Goal: Task Accomplishment & Management: Use online tool/utility

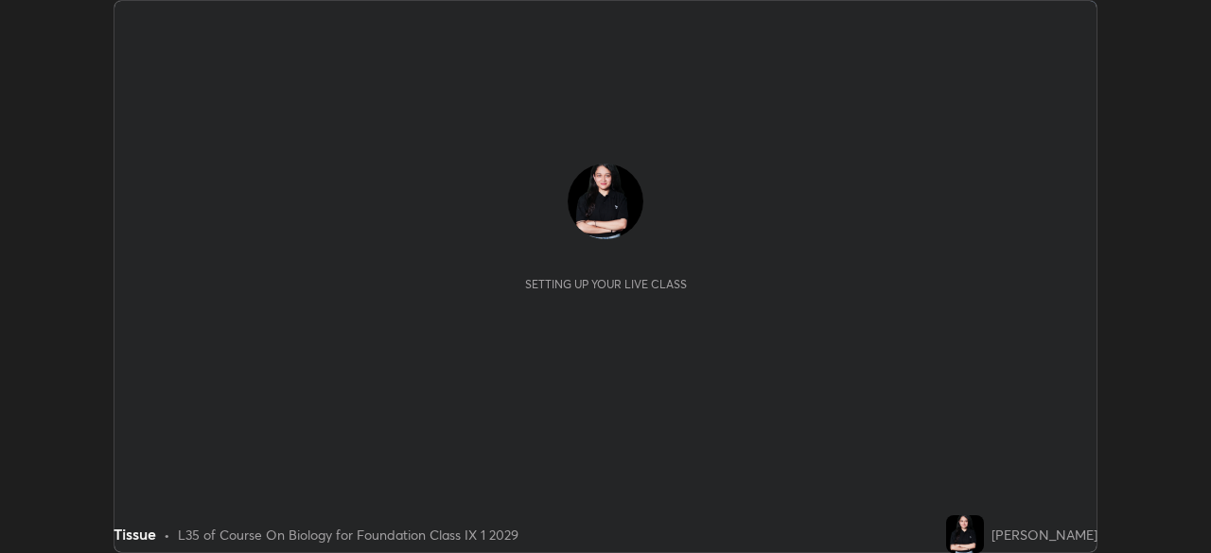
scroll to position [553, 1210]
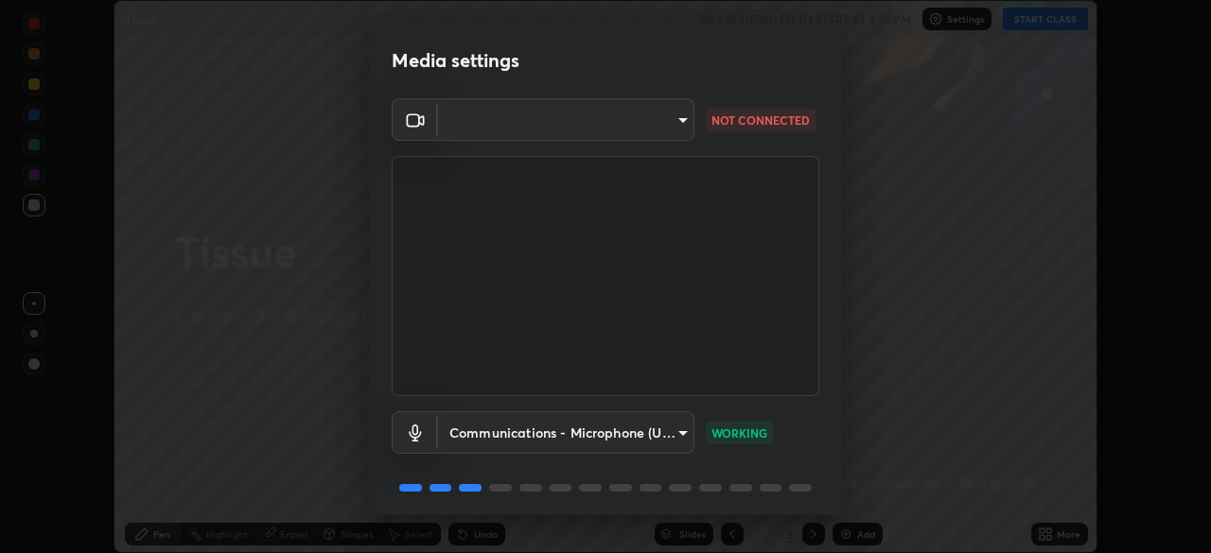
click at [675, 121] on body "Erase all Tissue WAS SCHEDULED TO START AT 4:10 PM Settings START CLASS Setting…" at bounding box center [605, 276] width 1211 height 553
click at [674, 122] on div at bounding box center [605, 276] width 1211 height 553
click at [662, 114] on body "Erase all Tissue WAS SCHEDULED TO START AT 4:10 PM Settings START CLASS Setting…" at bounding box center [605, 276] width 1211 height 553
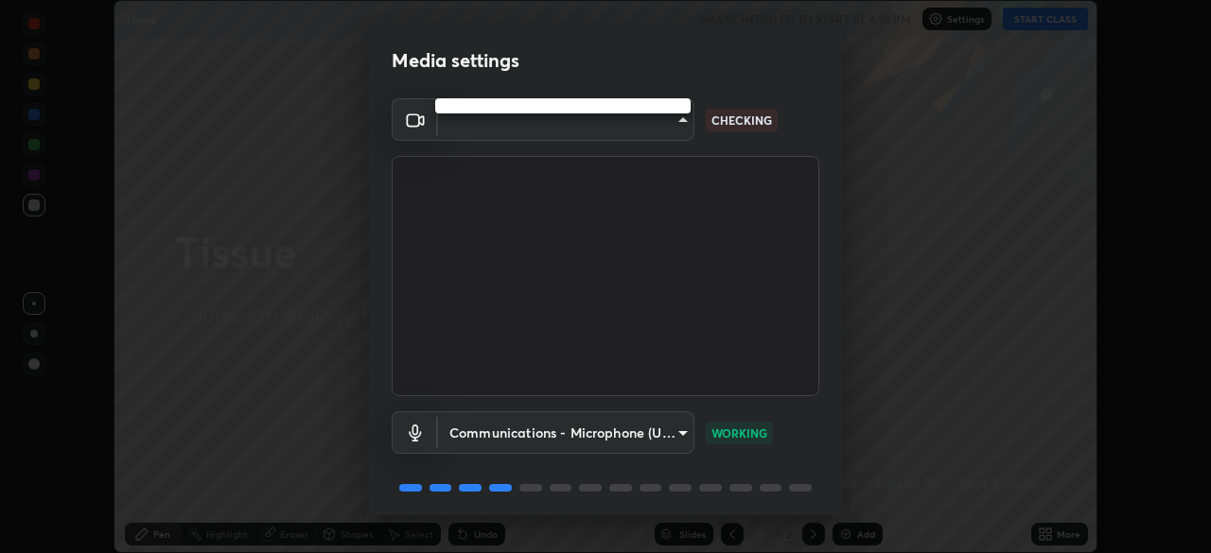
click at [663, 160] on div at bounding box center [605, 276] width 1211 height 553
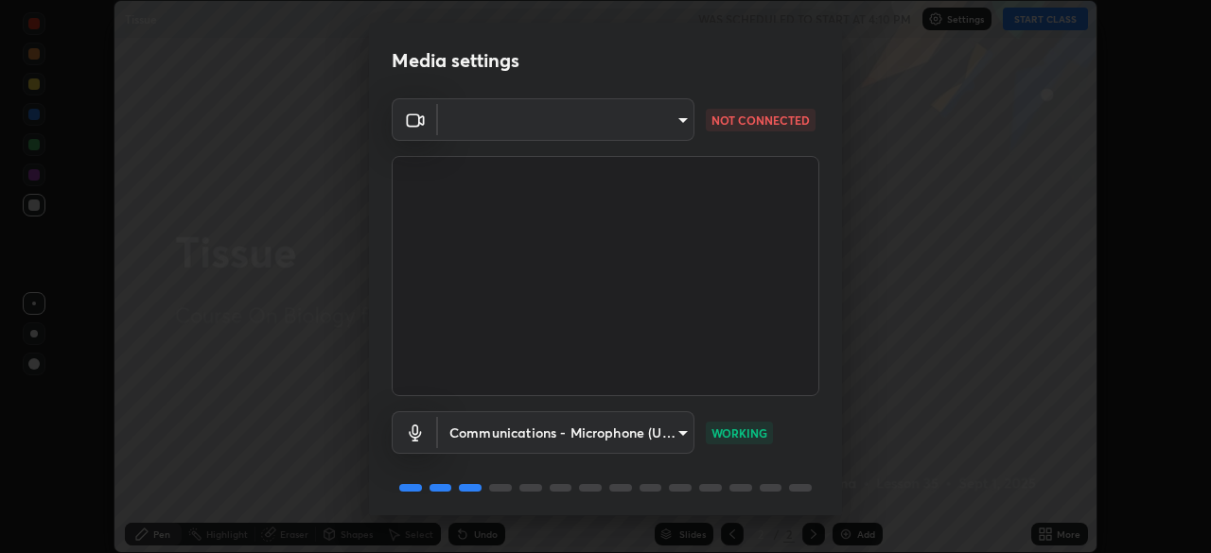
click at [769, 317] on video at bounding box center [605, 276] width 427 height 240
click at [768, 312] on video at bounding box center [605, 276] width 427 height 240
click at [768, 317] on video at bounding box center [605, 276] width 427 height 240
click at [762, 304] on video at bounding box center [605, 276] width 427 height 240
click at [675, 124] on body "Erase all Tissue WAS SCHEDULED TO START AT 4:10 PM Settings START CLASS Setting…" at bounding box center [605, 276] width 1211 height 553
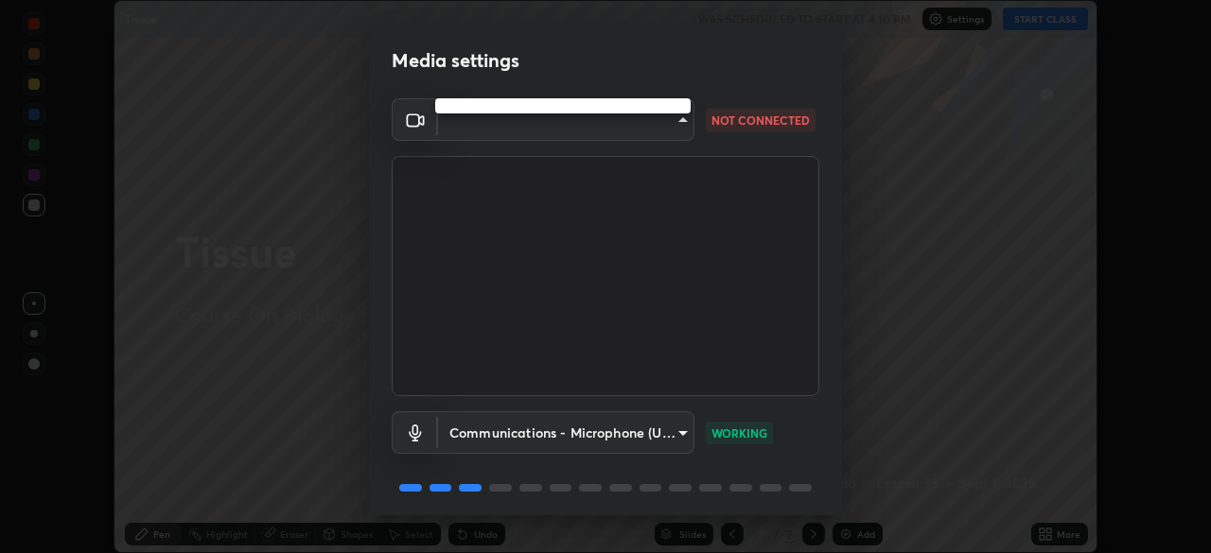
click at [671, 131] on div at bounding box center [605, 276] width 1211 height 553
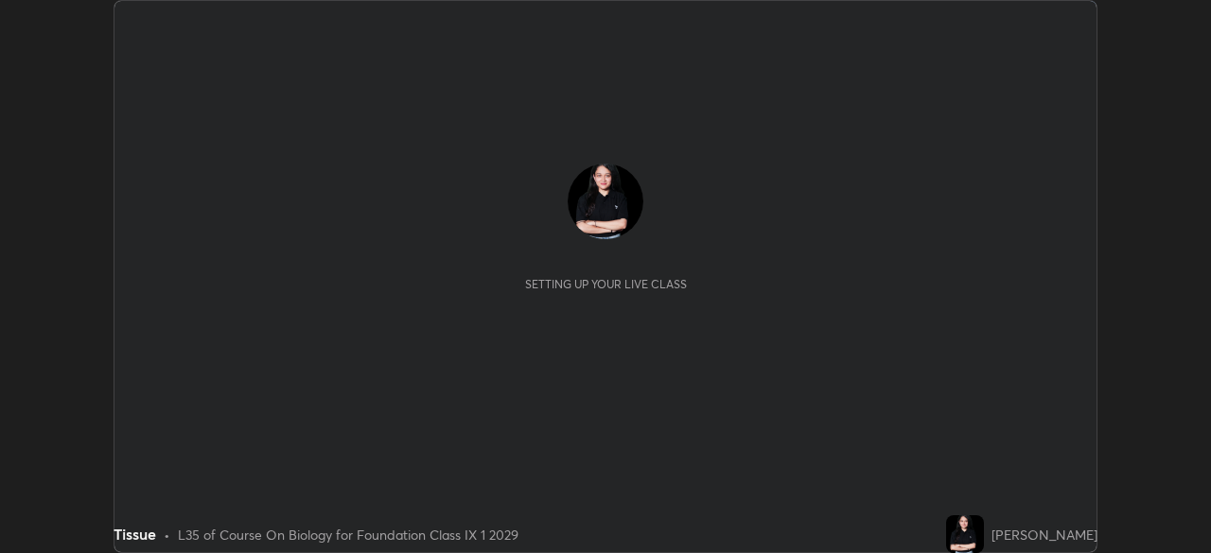
scroll to position [553, 1210]
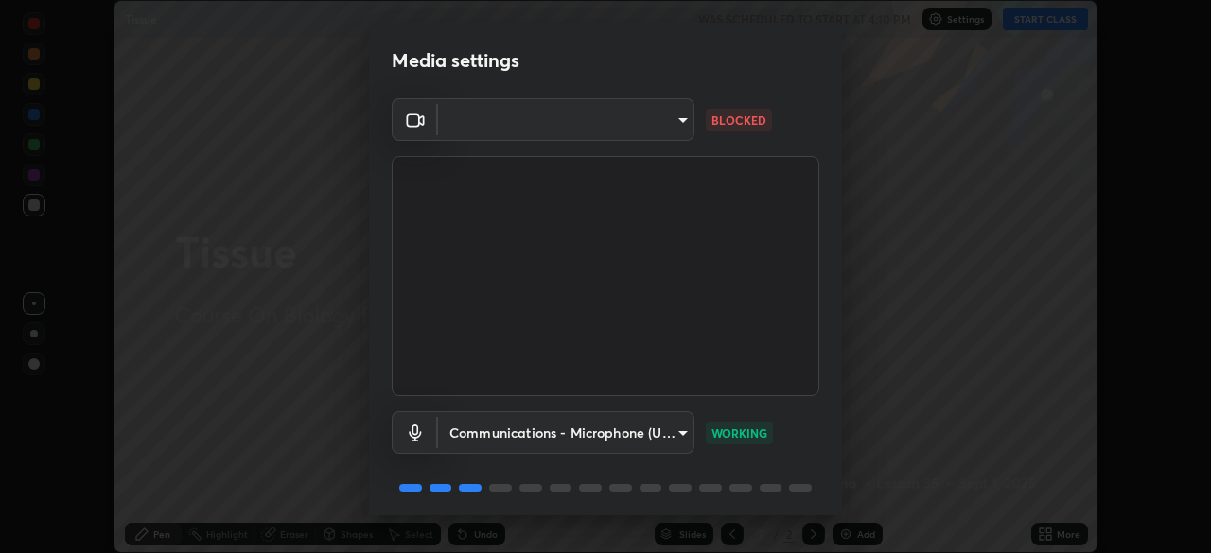
click at [671, 102] on body "Erase all Tissue WAS SCHEDULED TO START AT 4:10 PM Settings START CLASS Setting…" at bounding box center [605, 276] width 1211 height 553
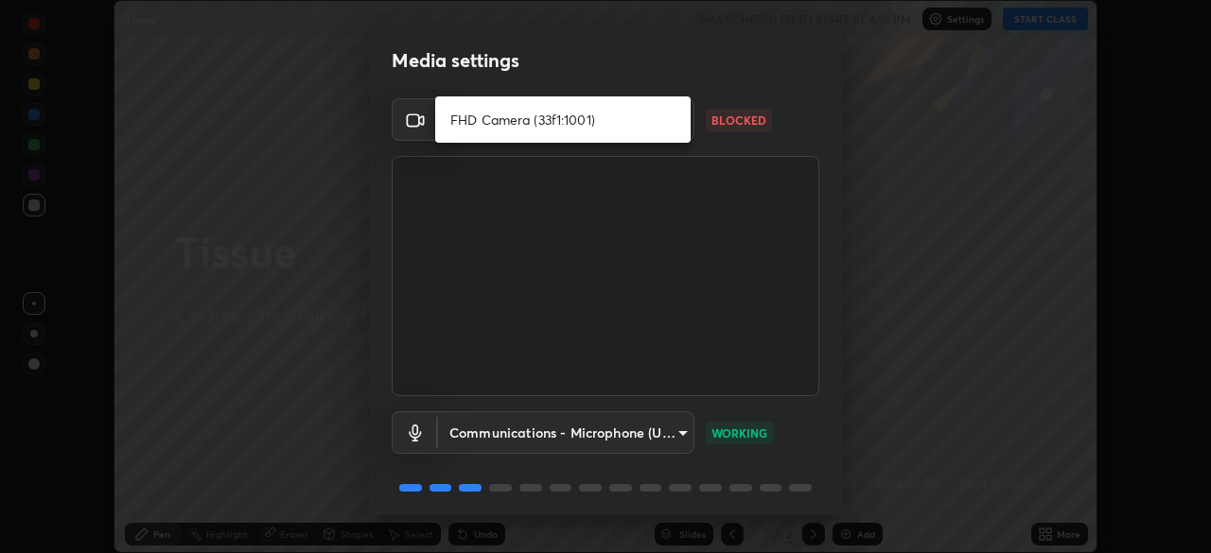
click at [638, 113] on li "FHD Camera (33f1:1001)" at bounding box center [562, 119] width 255 height 31
type input "e52da60b35a07d69b0709e81cd0c4f3e6ae83c3e6d2a150657f48013f2d21ef7"
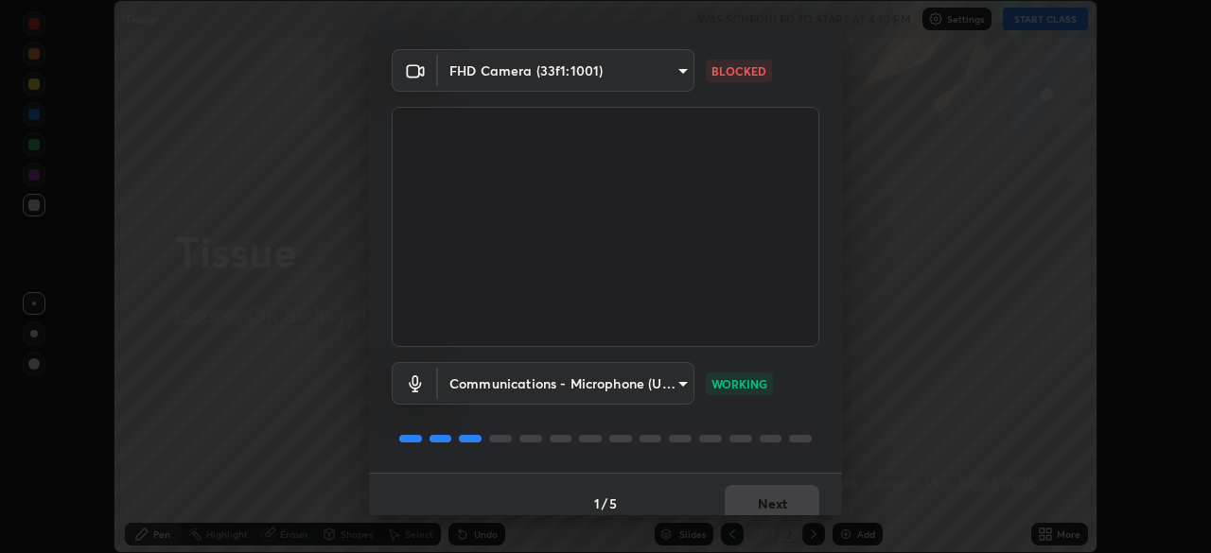
scroll to position [47, 0]
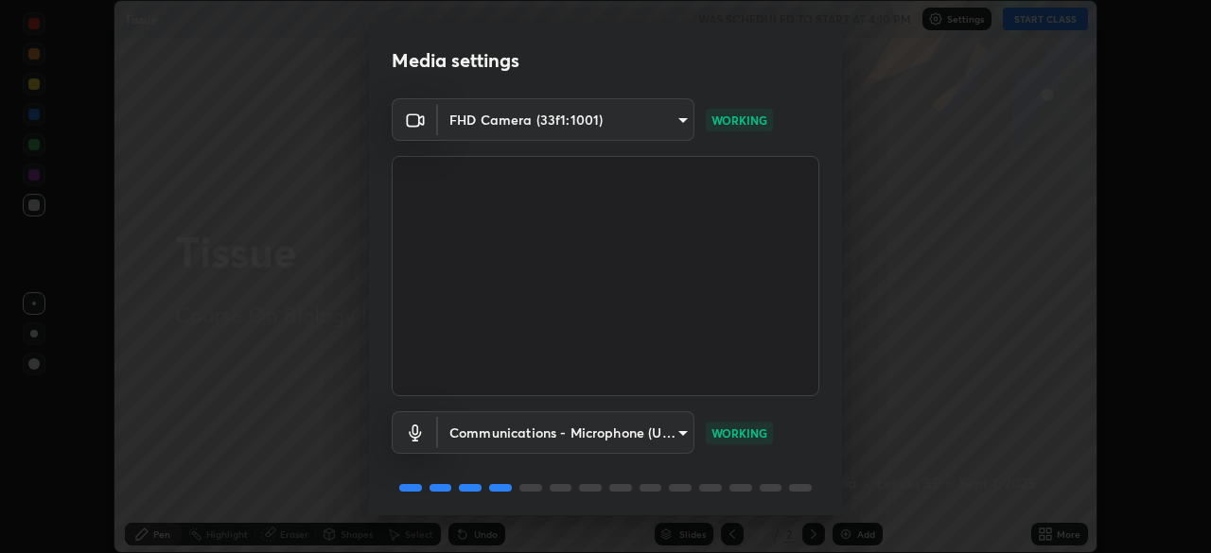
scroll to position [67, 0]
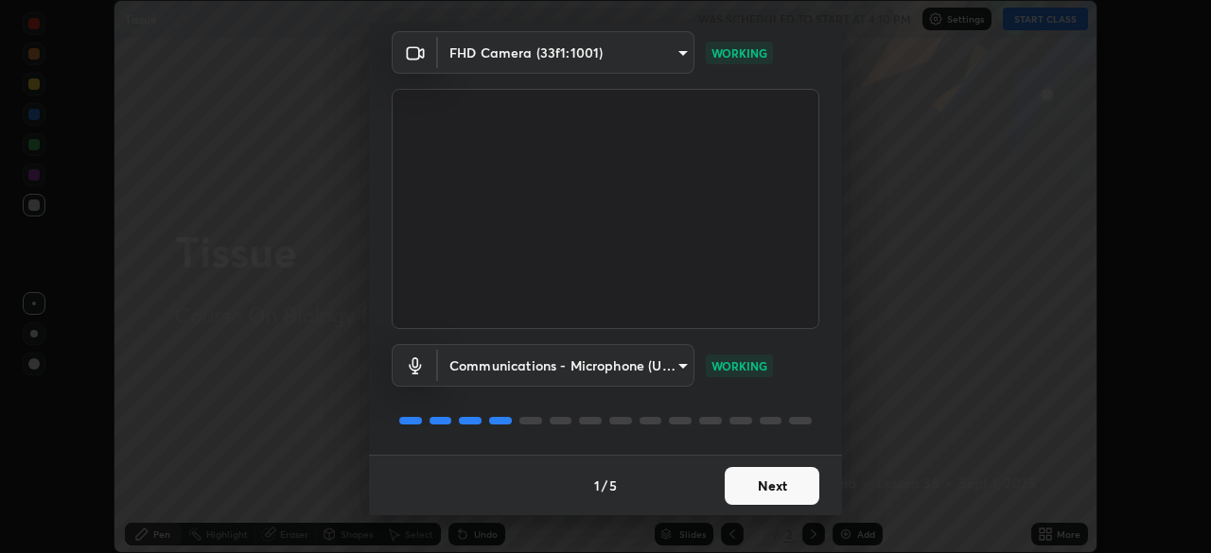
click at [767, 487] on button "Next" at bounding box center [771, 486] width 95 height 38
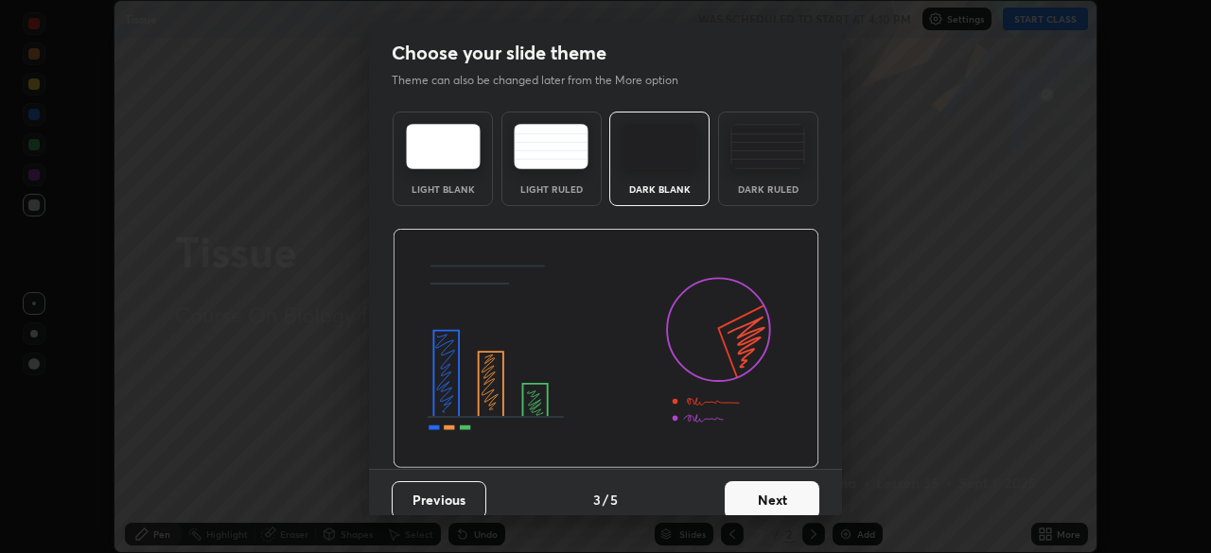
click at [790, 497] on button "Next" at bounding box center [771, 500] width 95 height 38
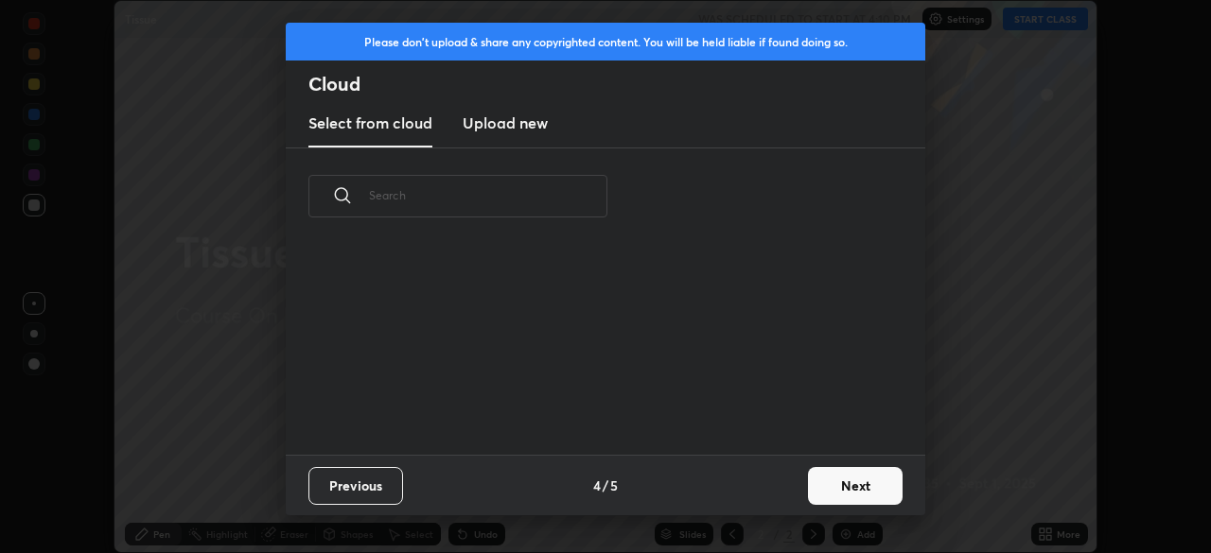
click at [828, 479] on button "Next" at bounding box center [855, 486] width 95 height 38
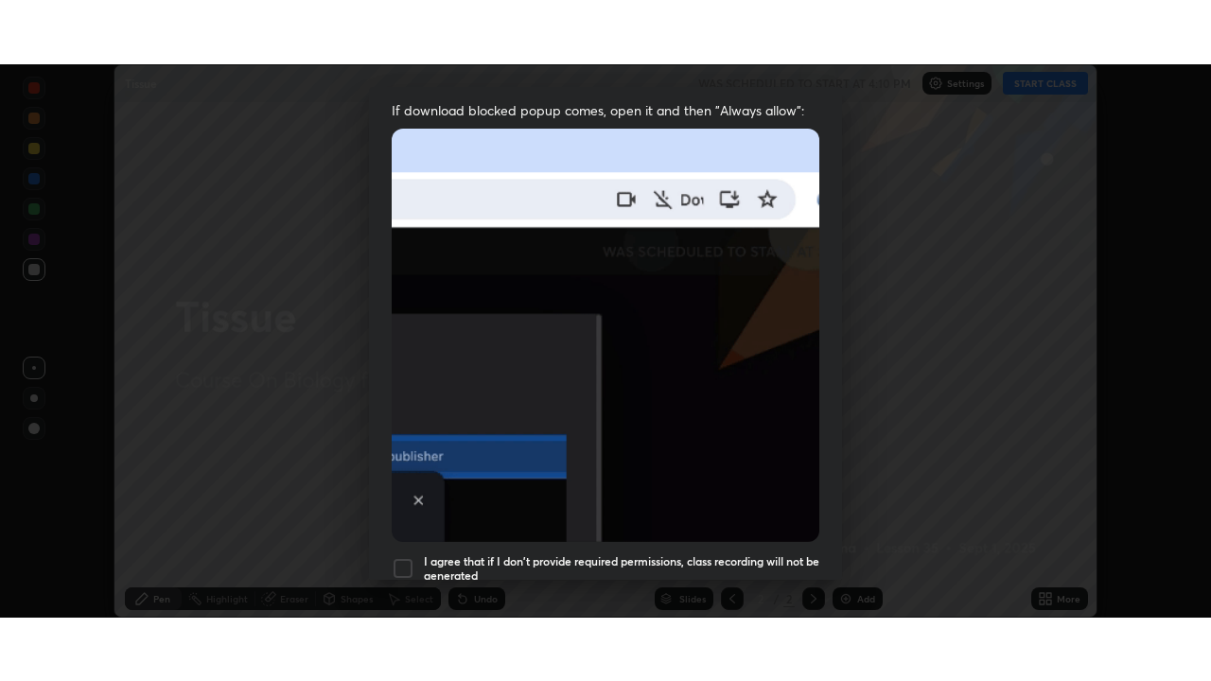
scroll to position [453, 0]
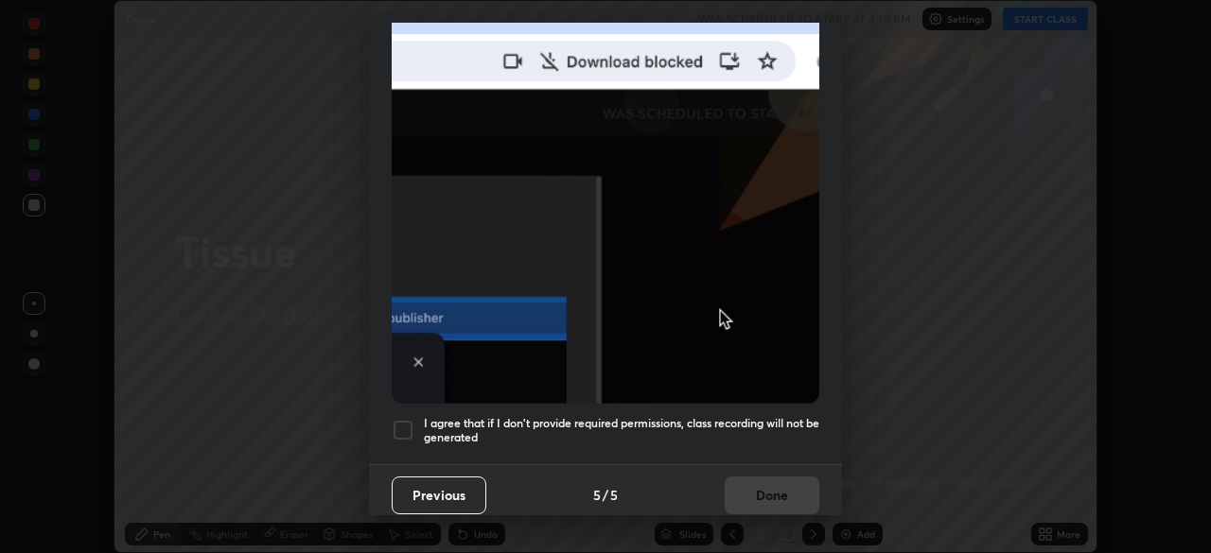
click at [411, 420] on div at bounding box center [403, 430] width 23 height 23
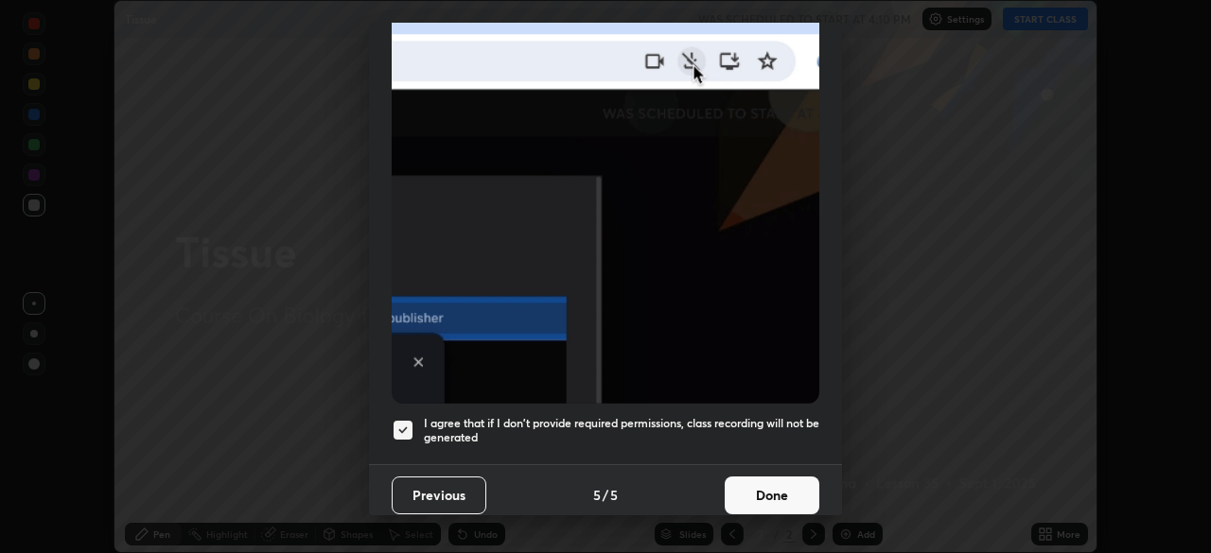
click at [779, 484] on button "Done" at bounding box center [771, 496] width 95 height 38
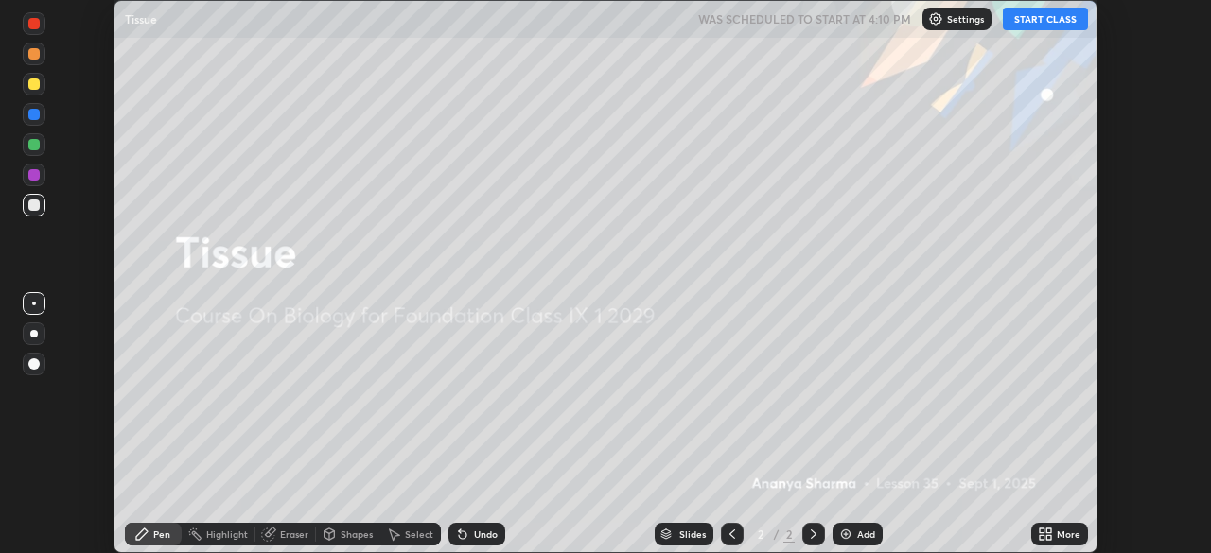
click at [1041, 13] on button "START CLASS" at bounding box center [1045, 19] width 85 height 23
click at [1041, 529] on icon at bounding box center [1041, 531] width 5 height 5
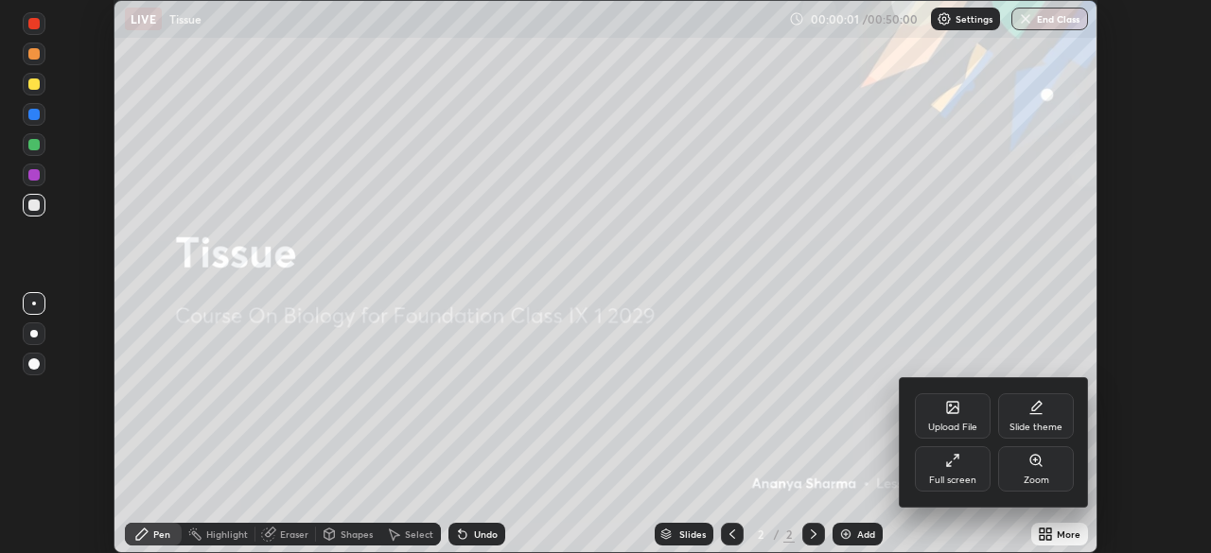
click at [952, 467] on icon at bounding box center [952, 460] width 15 height 15
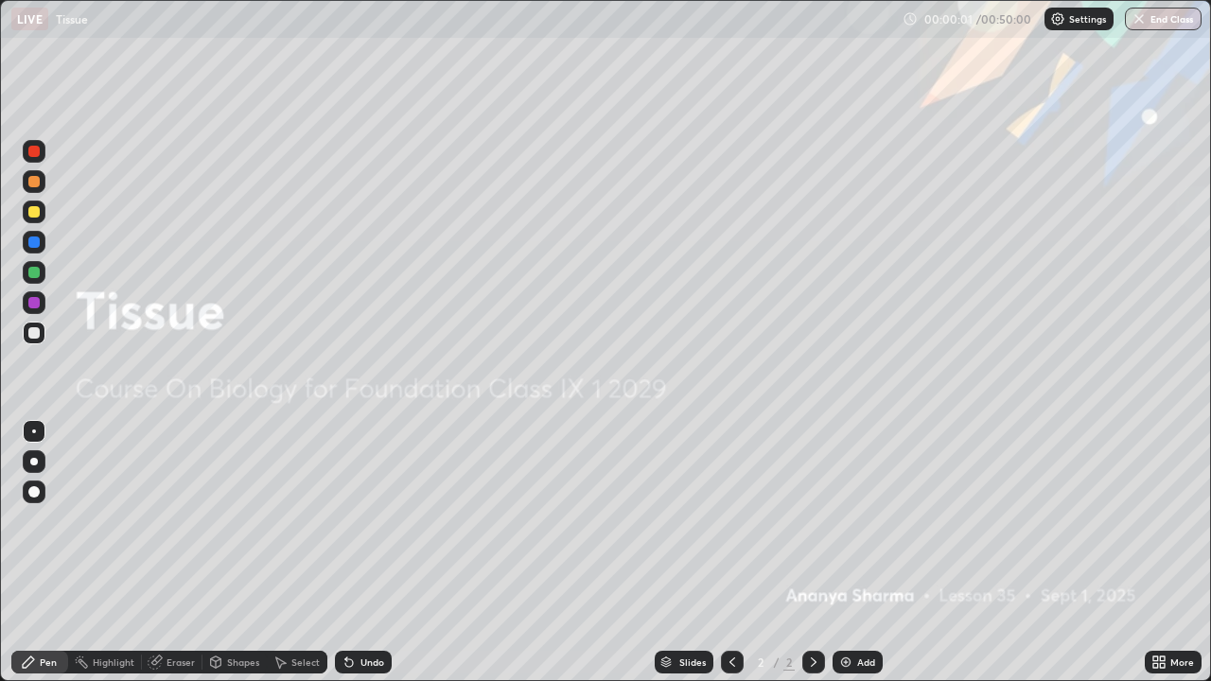
scroll to position [681, 1211]
click at [845, 552] on div "Add" at bounding box center [857, 662] width 50 height 23
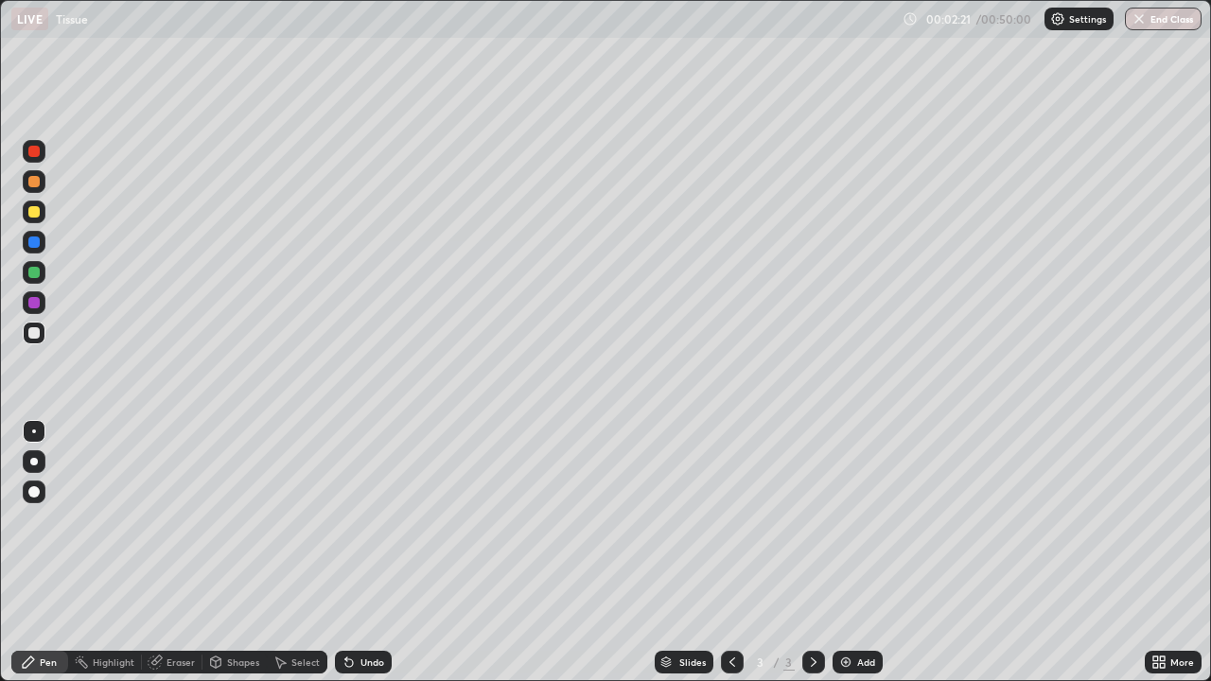
click at [36, 299] on div at bounding box center [33, 302] width 11 height 11
click at [343, 552] on icon at bounding box center [348, 661] width 15 height 15
click at [34, 458] on div at bounding box center [34, 462] width 8 height 8
click at [37, 243] on div at bounding box center [33, 241] width 11 height 11
click at [33, 329] on div at bounding box center [33, 332] width 11 height 11
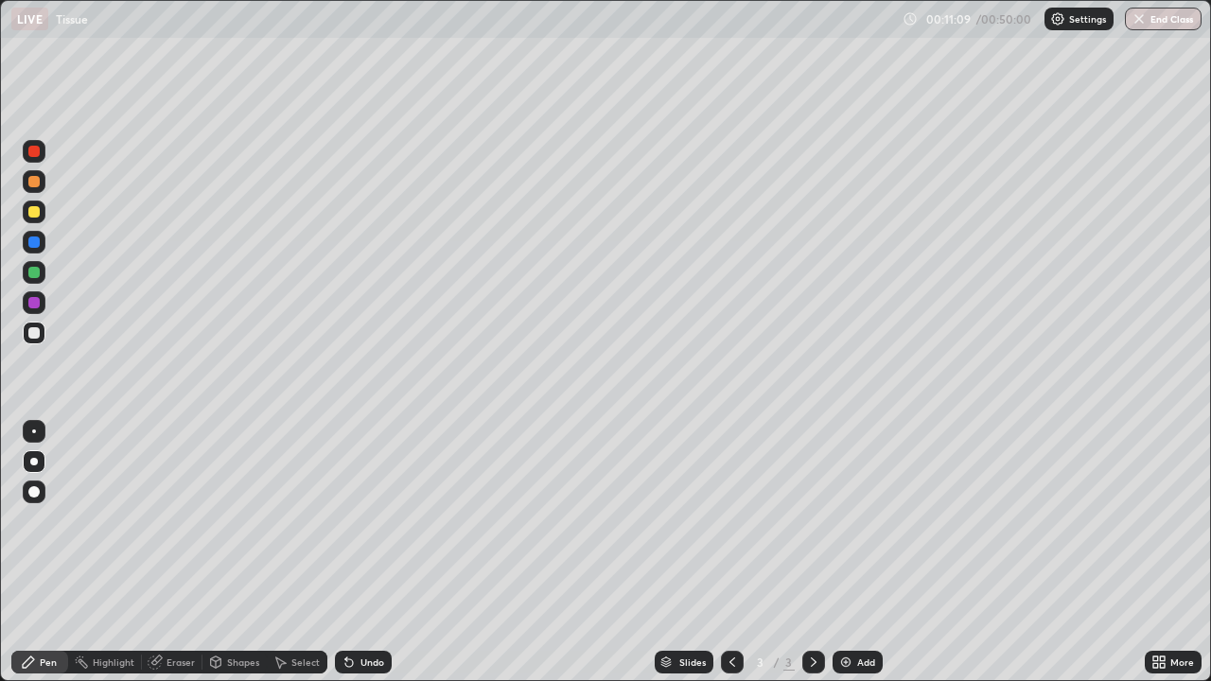
click at [865, 552] on div "Add" at bounding box center [857, 662] width 50 height 23
click at [33, 206] on div at bounding box center [33, 211] width 11 height 11
click at [37, 335] on div at bounding box center [33, 332] width 11 height 11
click at [39, 210] on div at bounding box center [33, 211] width 11 height 11
click at [366, 552] on div "Undo" at bounding box center [372, 661] width 24 height 9
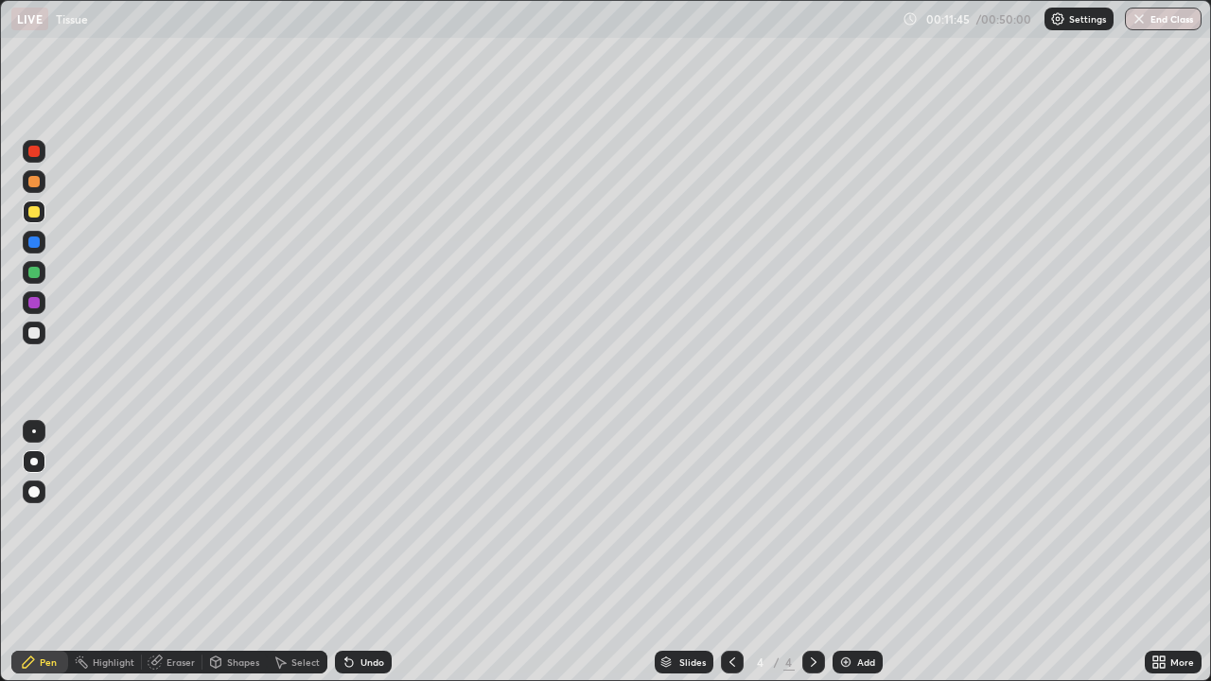
click at [360, 552] on div "Undo" at bounding box center [372, 661] width 24 height 9
click at [354, 552] on div "Undo" at bounding box center [363, 662] width 57 height 23
click at [346, 552] on icon at bounding box center [349, 663] width 8 height 8
click at [352, 552] on icon at bounding box center [348, 661] width 15 height 15
click at [356, 552] on div "Undo" at bounding box center [363, 662] width 57 height 23
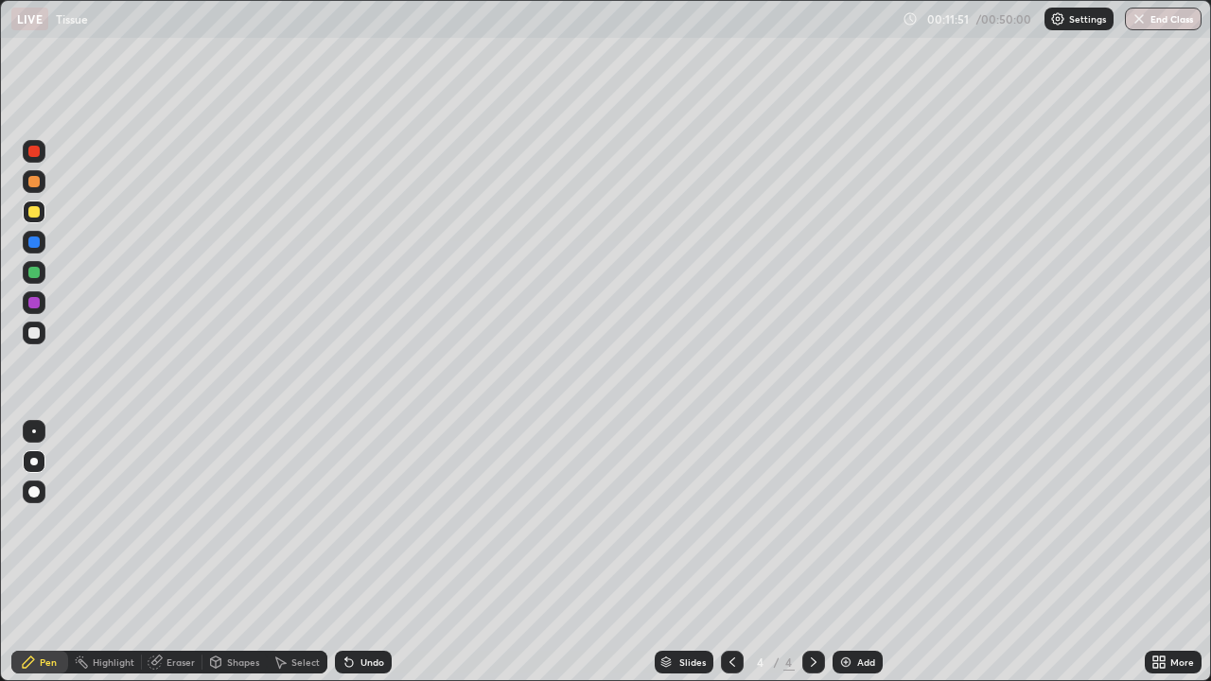
click at [359, 552] on div "Undo" at bounding box center [363, 662] width 57 height 23
click at [31, 327] on div at bounding box center [33, 332] width 11 height 11
click at [37, 238] on div at bounding box center [33, 241] width 11 height 11
click at [346, 552] on icon at bounding box center [349, 663] width 8 height 8
click at [361, 552] on div "Undo" at bounding box center [372, 661] width 24 height 9
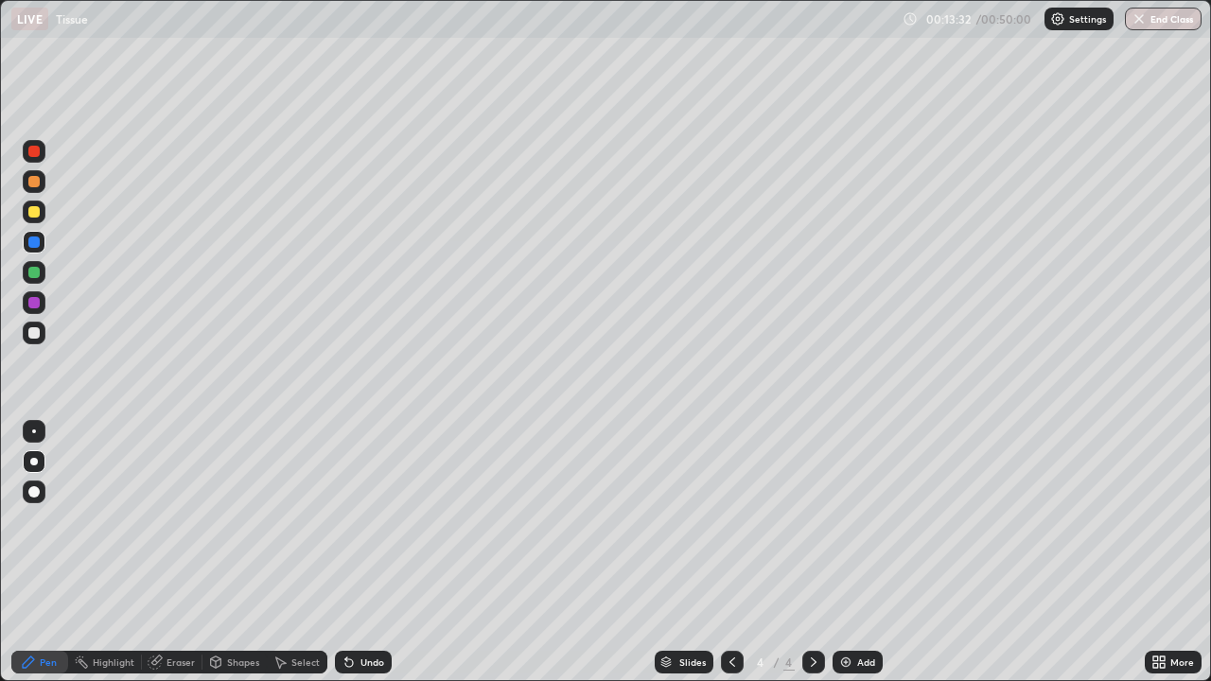
click at [346, 552] on icon at bounding box center [349, 663] width 8 height 8
click at [33, 332] on div at bounding box center [33, 332] width 11 height 11
click at [34, 431] on div at bounding box center [34, 431] width 4 height 4
click at [168, 552] on div "Eraser" at bounding box center [180, 661] width 28 height 9
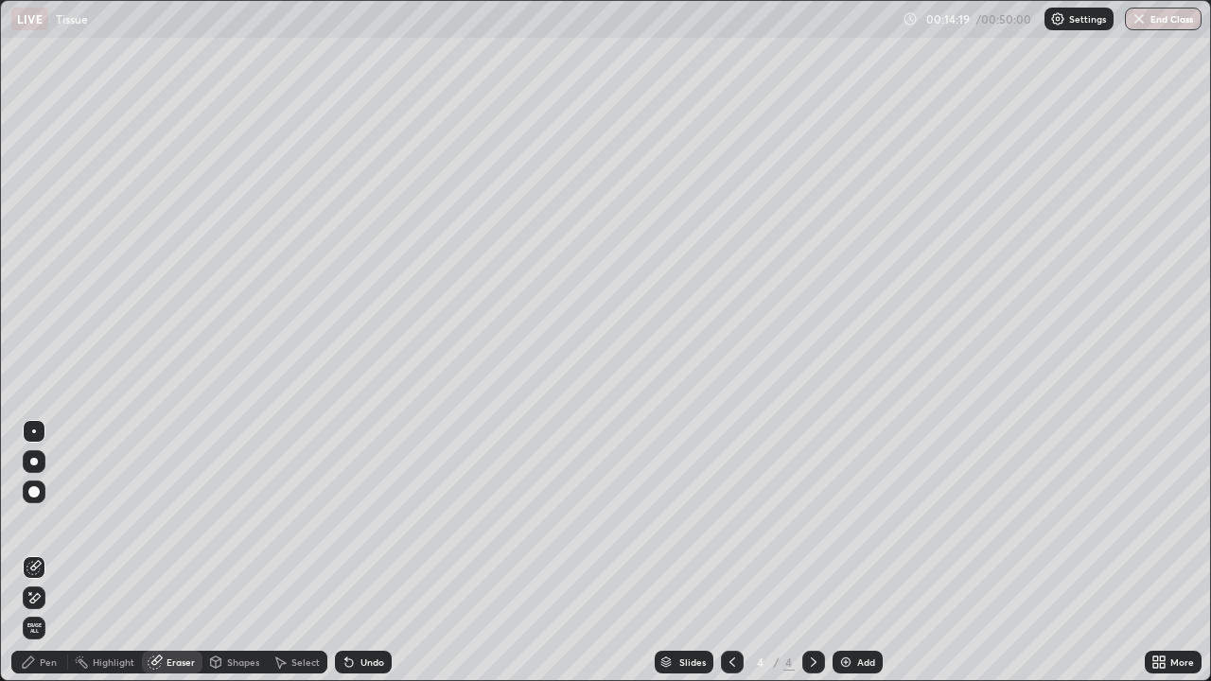
click at [42, 552] on div "Pen" at bounding box center [48, 661] width 17 height 9
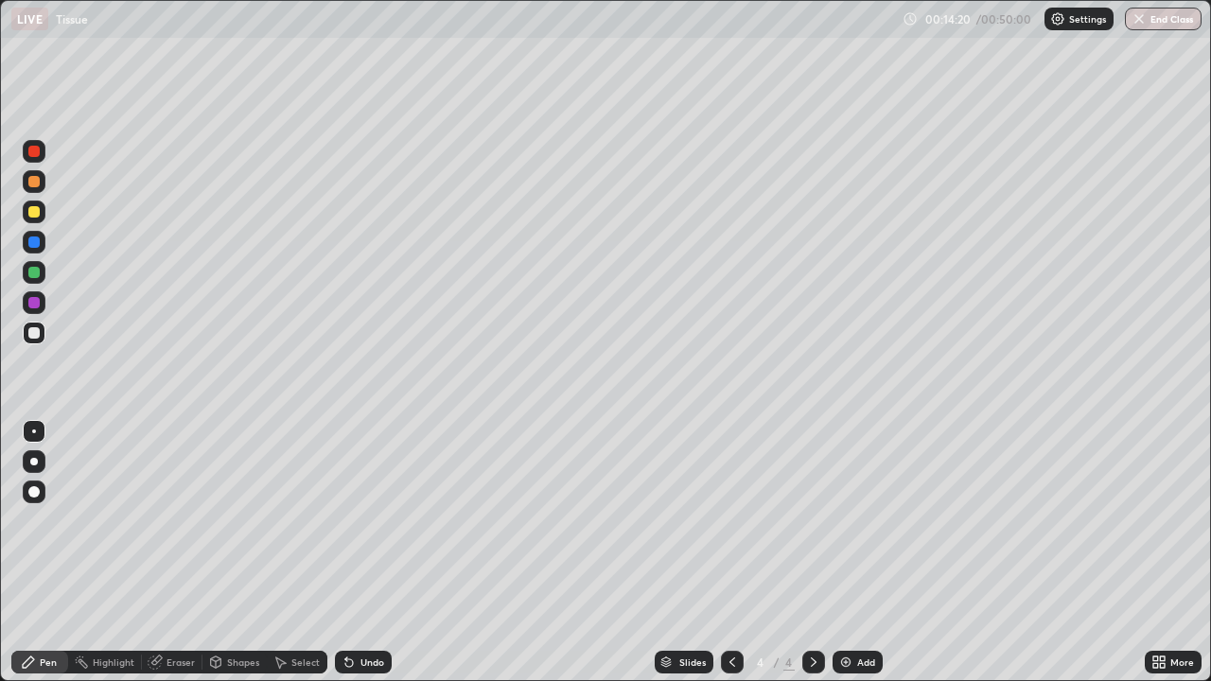
click at [35, 244] on div at bounding box center [33, 241] width 11 height 11
click at [34, 462] on div at bounding box center [34, 462] width 8 height 8
click at [33, 336] on div at bounding box center [33, 332] width 11 height 11
click at [32, 299] on div at bounding box center [33, 302] width 11 height 11
click at [28, 332] on div at bounding box center [33, 332] width 11 height 11
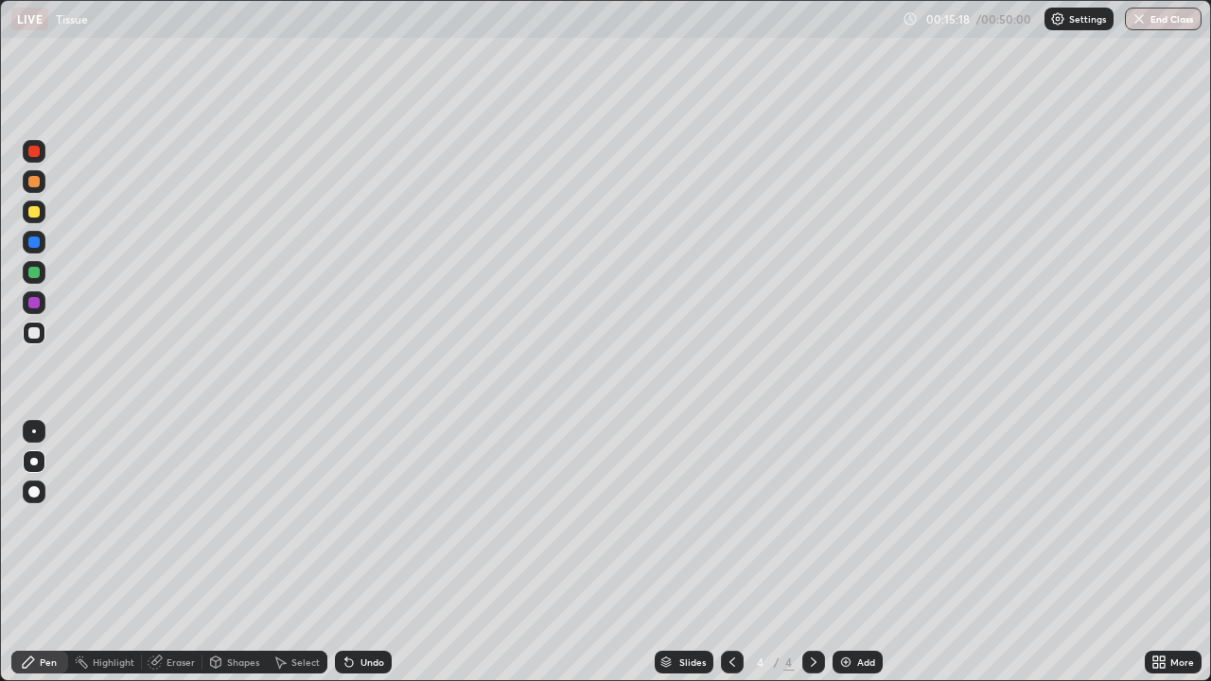
click at [34, 431] on div at bounding box center [34, 431] width 4 height 4
click at [32, 459] on div at bounding box center [34, 462] width 8 height 8
click at [125, 552] on div "Highlight" at bounding box center [105, 662] width 74 height 23
click at [30, 552] on div "Pen" at bounding box center [39, 662] width 57 height 23
click at [172, 552] on div "Eraser" at bounding box center [180, 661] width 28 height 9
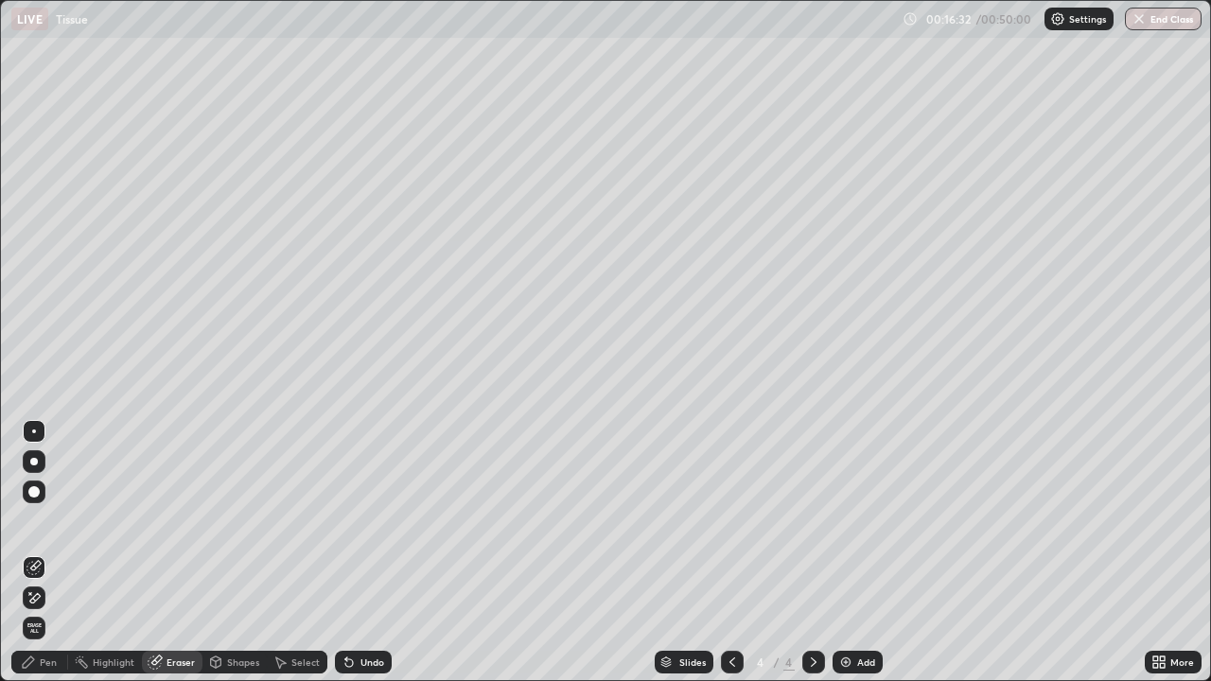
click at [43, 552] on div "Pen" at bounding box center [48, 661] width 17 height 9
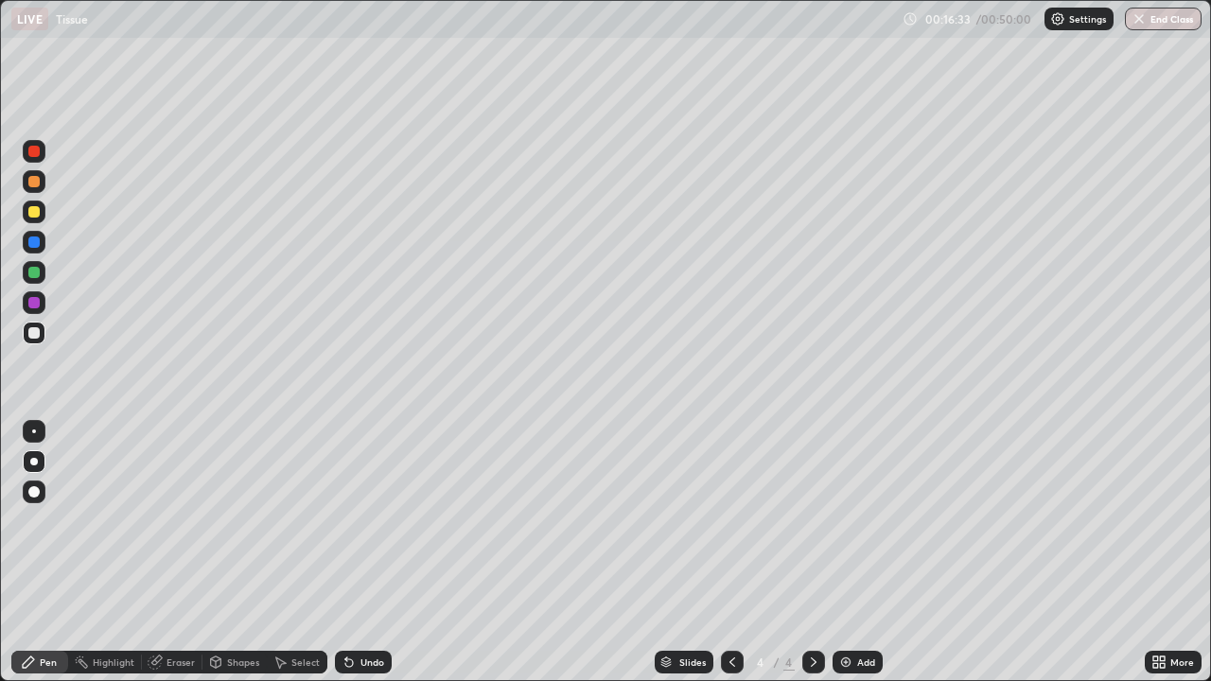
click at [39, 217] on div at bounding box center [34, 212] width 23 height 23
click at [30, 334] on div at bounding box center [33, 332] width 11 height 11
click at [33, 300] on div at bounding box center [33, 302] width 11 height 11
click at [35, 332] on div at bounding box center [33, 332] width 11 height 11
click at [165, 552] on div "Eraser" at bounding box center [172, 662] width 61 height 23
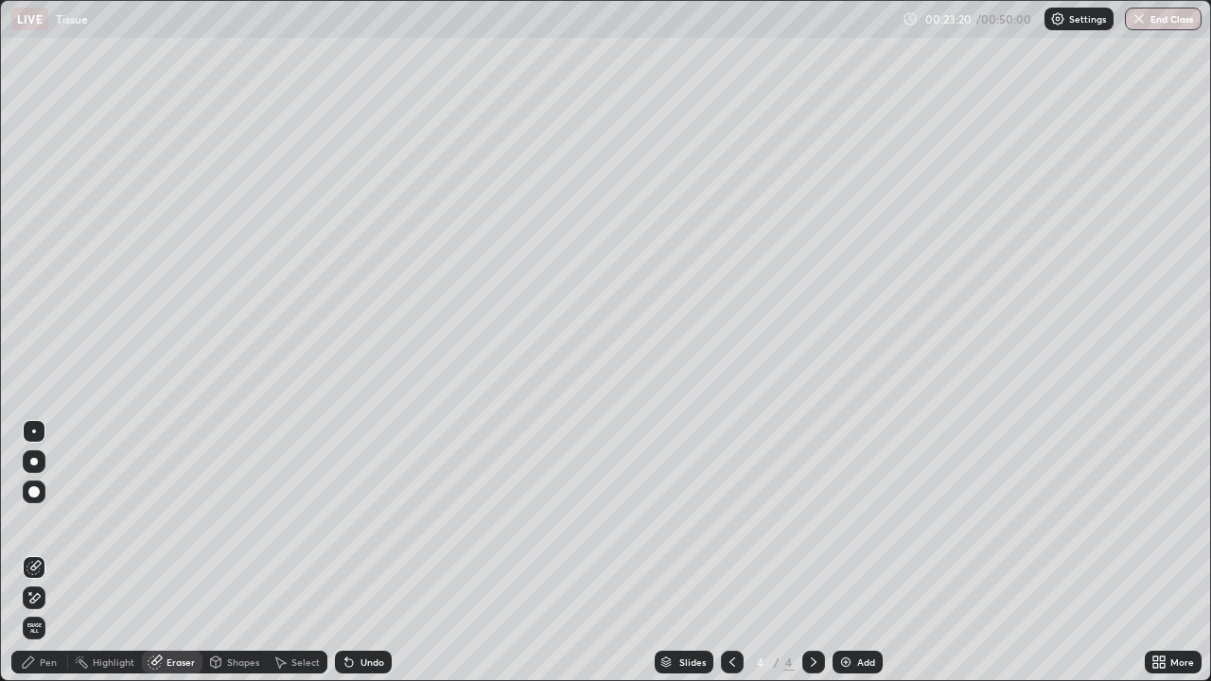
click at [51, 552] on div "Pen" at bounding box center [39, 662] width 57 height 23
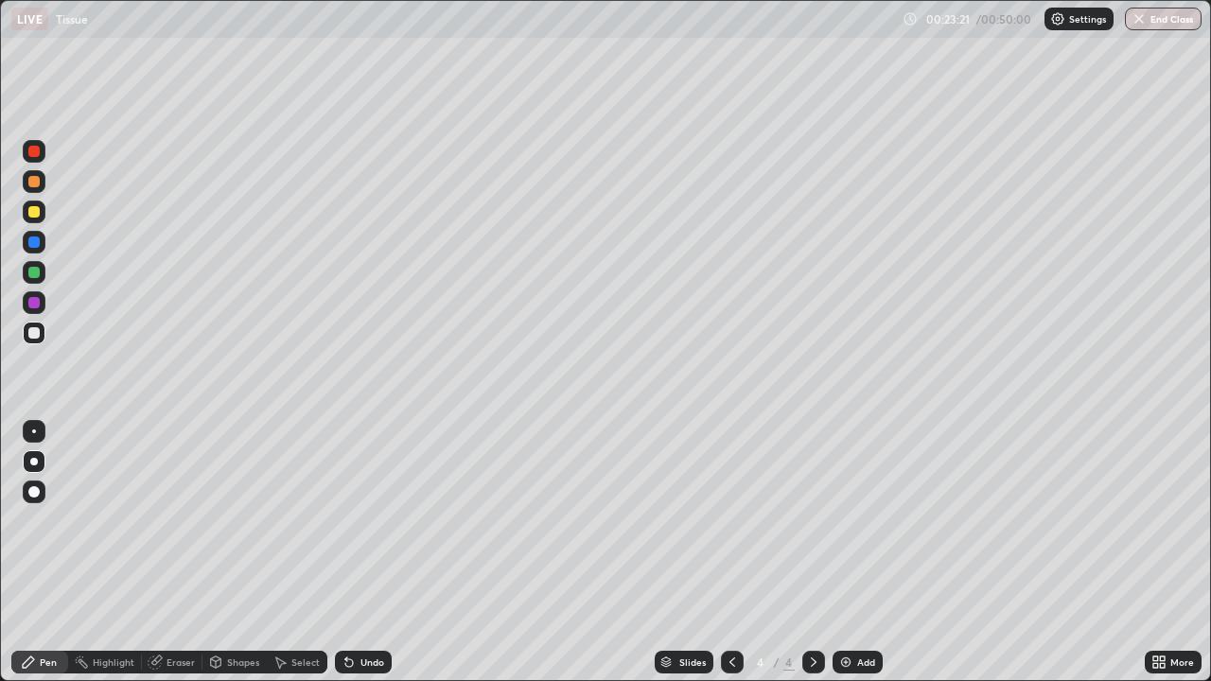
click at [29, 212] on div at bounding box center [33, 211] width 11 height 11
click at [356, 552] on div "Undo" at bounding box center [363, 662] width 57 height 23
click at [34, 332] on div at bounding box center [33, 332] width 11 height 11
click at [170, 552] on div "Eraser" at bounding box center [180, 661] width 28 height 9
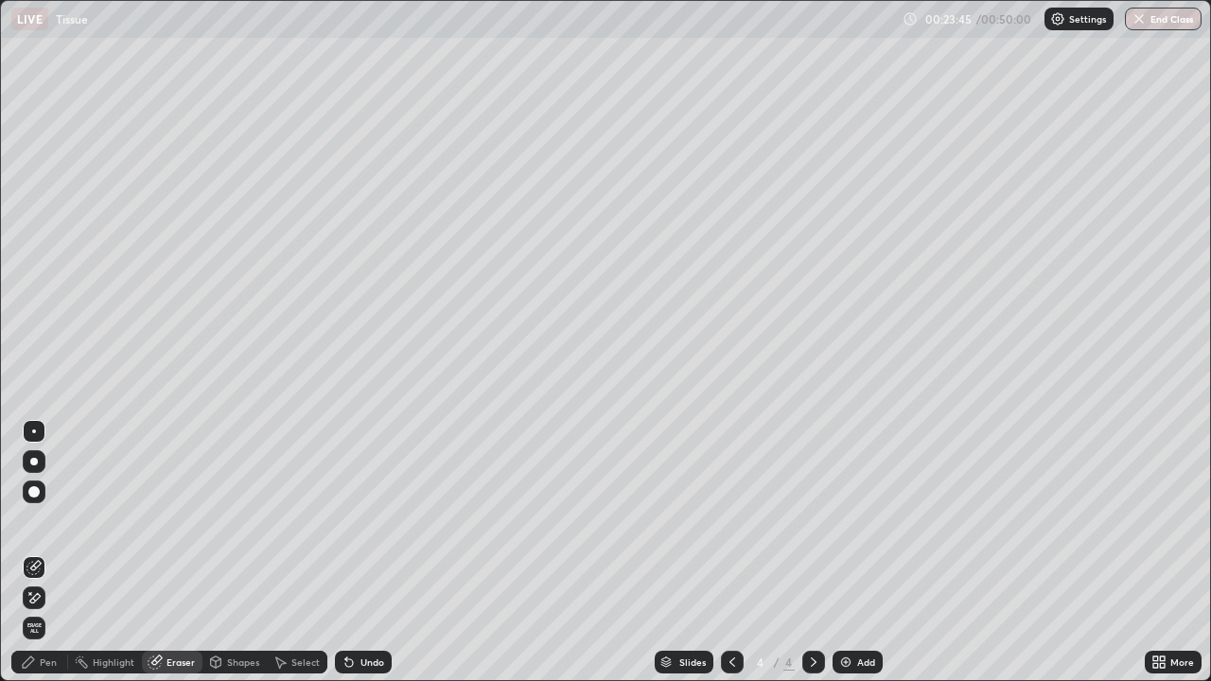
click at [42, 552] on div "Pen" at bounding box center [39, 662] width 57 height 23
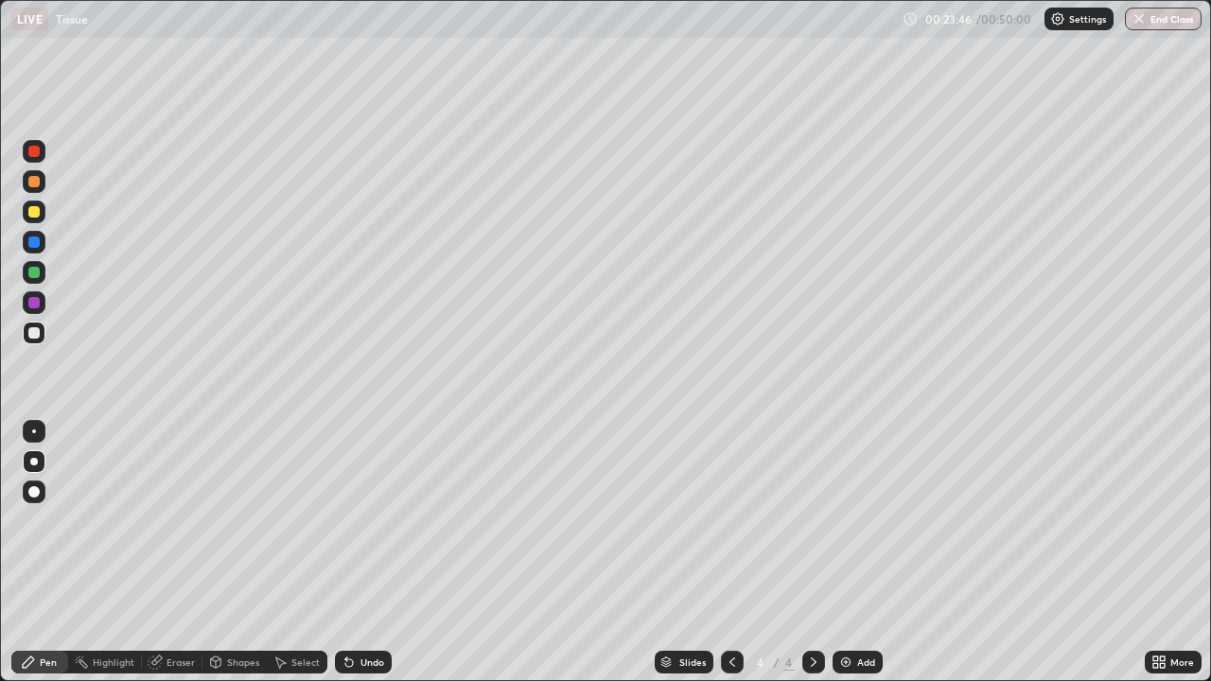
click at [37, 211] on div at bounding box center [33, 211] width 11 height 11
click at [38, 242] on div at bounding box center [33, 241] width 11 height 11
click at [845, 552] on img at bounding box center [845, 661] width 15 height 15
click at [30, 495] on div at bounding box center [33, 491] width 11 height 11
click at [31, 330] on div at bounding box center [33, 332] width 11 height 11
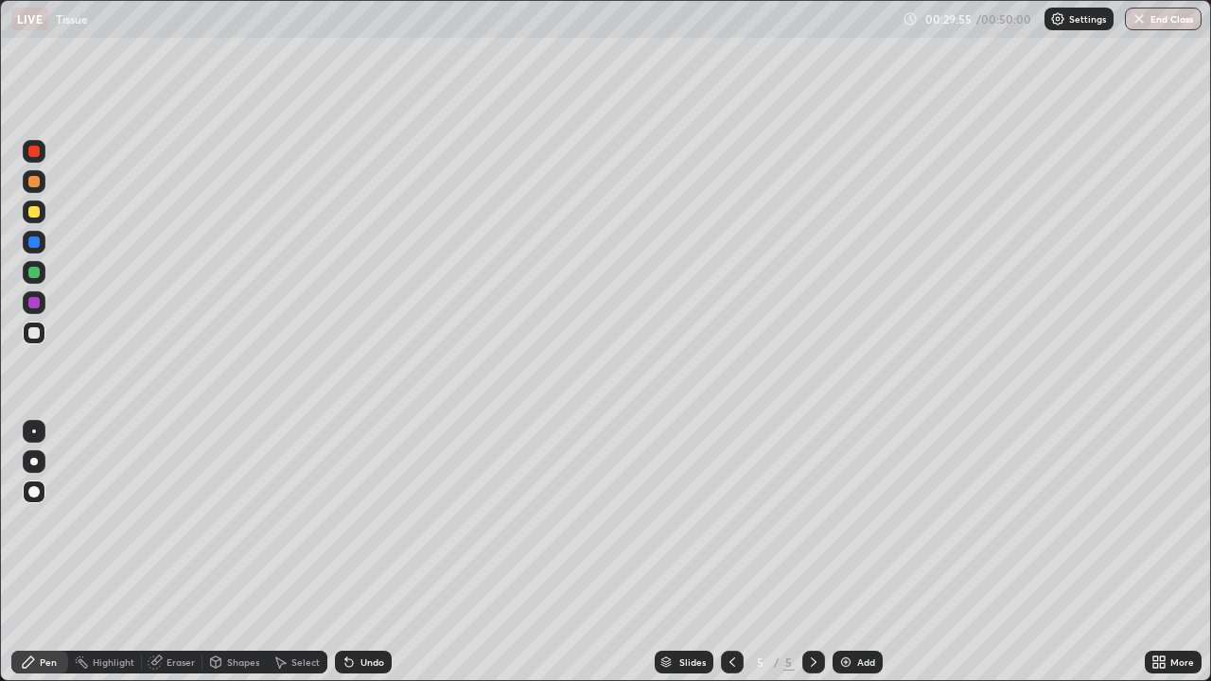
click at [34, 462] on div at bounding box center [34, 462] width 8 height 8
click at [30, 214] on div at bounding box center [33, 211] width 11 height 11
click at [34, 333] on div at bounding box center [33, 332] width 11 height 11
click at [37, 301] on div at bounding box center [33, 302] width 11 height 11
click at [14, 552] on div "Erase all" at bounding box center [33, 340] width 45 height 605
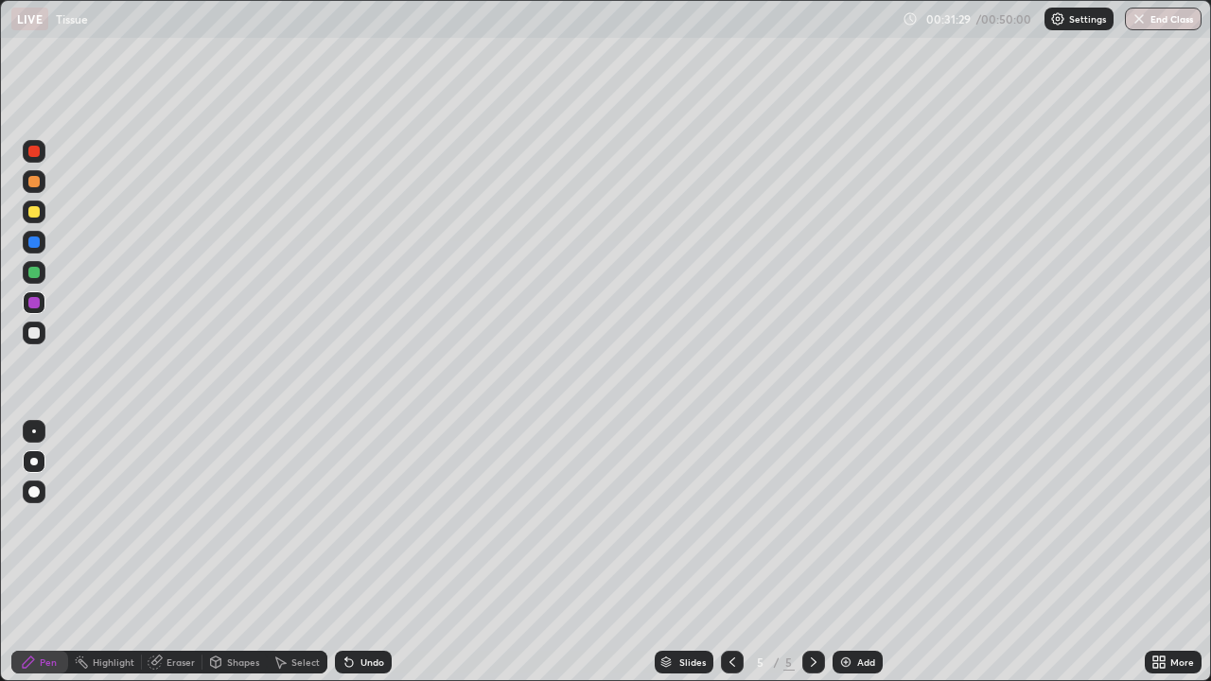
click at [30, 210] on div at bounding box center [33, 211] width 11 height 11
click at [29, 186] on div at bounding box center [33, 181] width 11 height 11
click at [36, 241] on div at bounding box center [33, 241] width 11 height 11
click at [354, 552] on div "Undo" at bounding box center [363, 662] width 57 height 23
click at [364, 552] on div "Undo" at bounding box center [363, 662] width 57 height 23
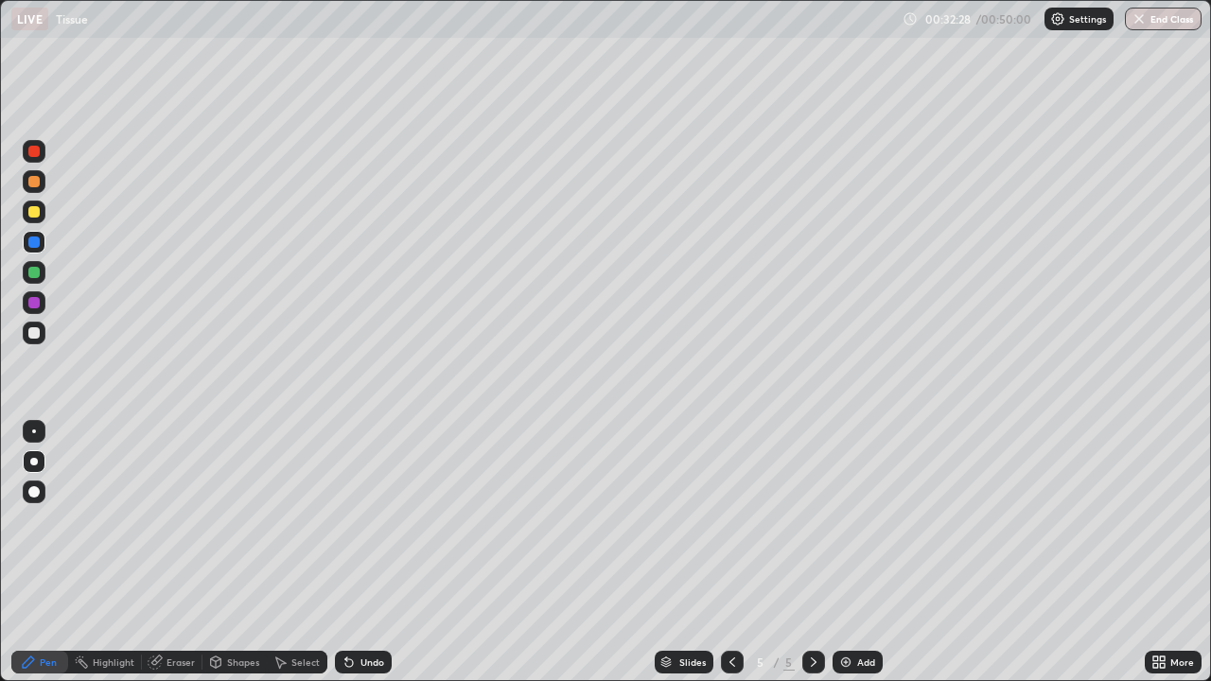
click at [363, 552] on div "Undo" at bounding box center [363, 662] width 57 height 23
click at [365, 552] on div "Undo" at bounding box center [363, 662] width 57 height 23
click at [37, 212] on div at bounding box center [33, 211] width 11 height 11
click at [33, 488] on div at bounding box center [33, 491] width 11 height 11
click at [26, 241] on div at bounding box center [34, 242] width 23 height 23
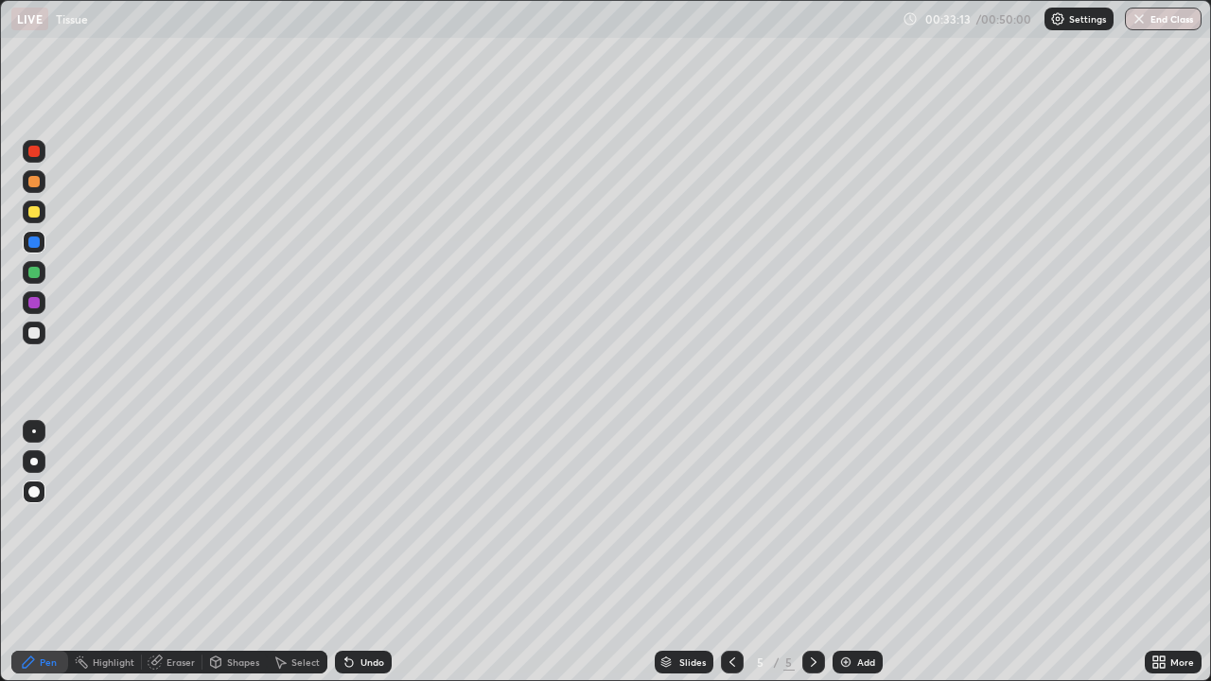
click at [35, 303] on div at bounding box center [33, 302] width 11 height 11
click at [34, 431] on div at bounding box center [34, 431] width 4 height 4
click at [34, 336] on div at bounding box center [33, 332] width 11 height 11
click at [1154, 22] on button "End Class" at bounding box center [1163, 19] width 75 height 23
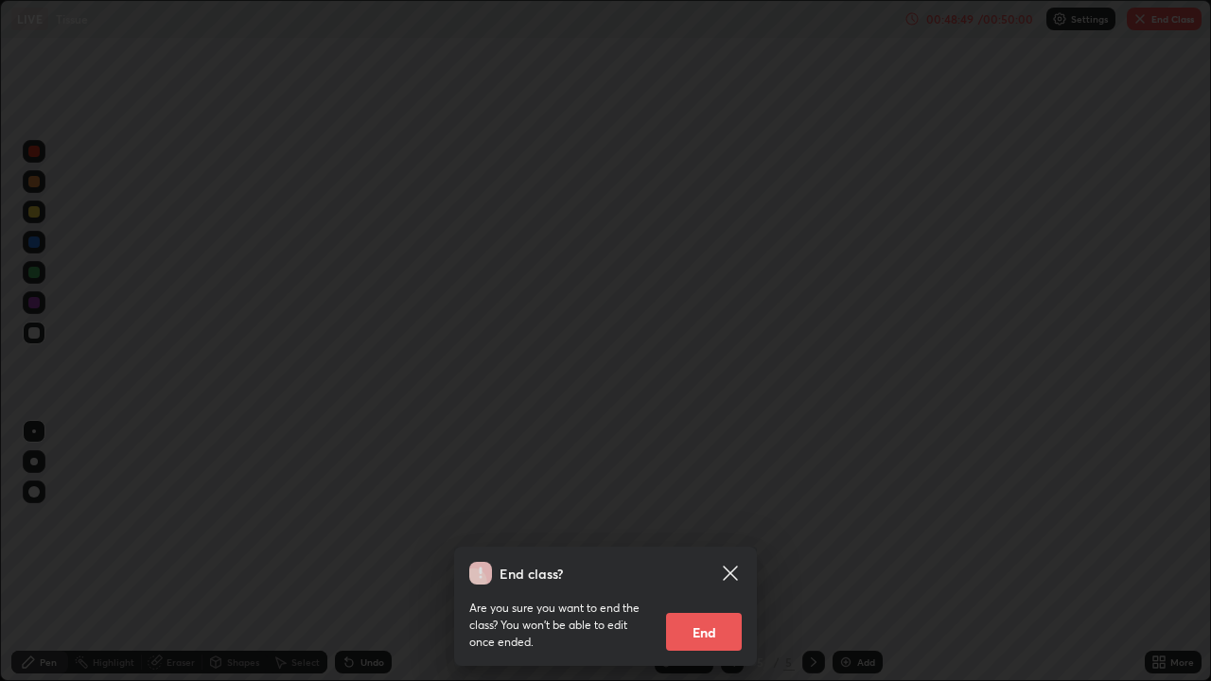
click at [697, 552] on button "End" at bounding box center [704, 632] width 76 height 38
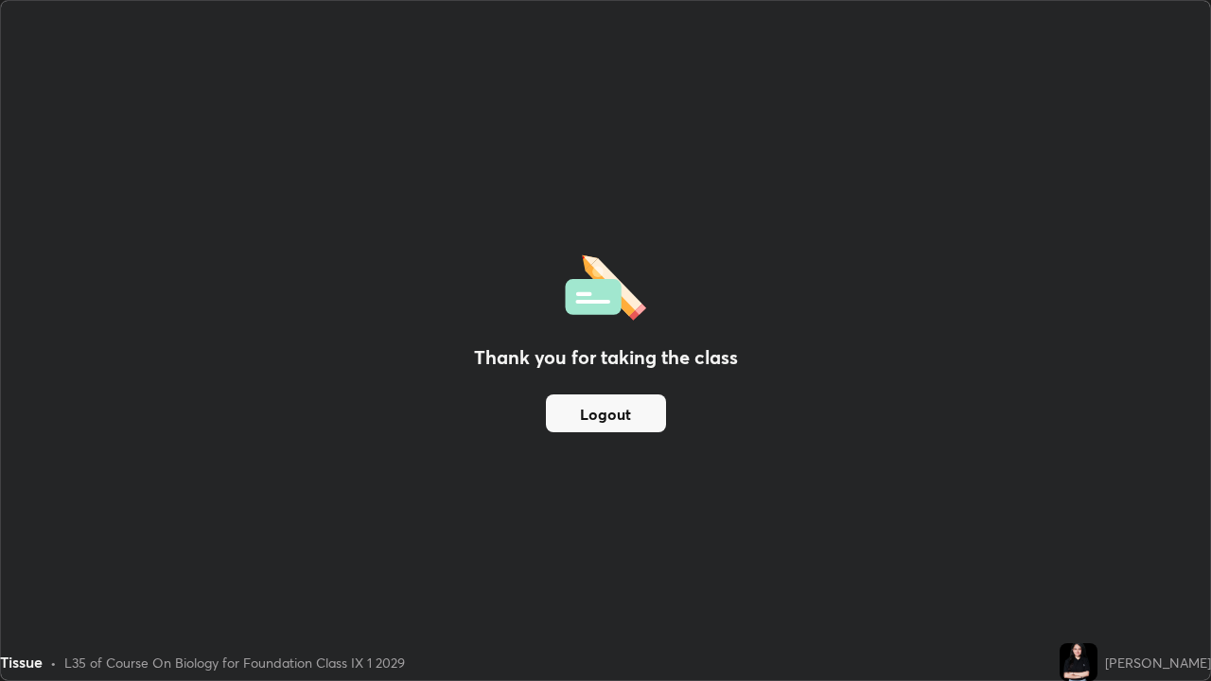
click at [622, 407] on button "Logout" at bounding box center [606, 413] width 120 height 38
